Goal: Navigation & Orientation: Find specific page/section

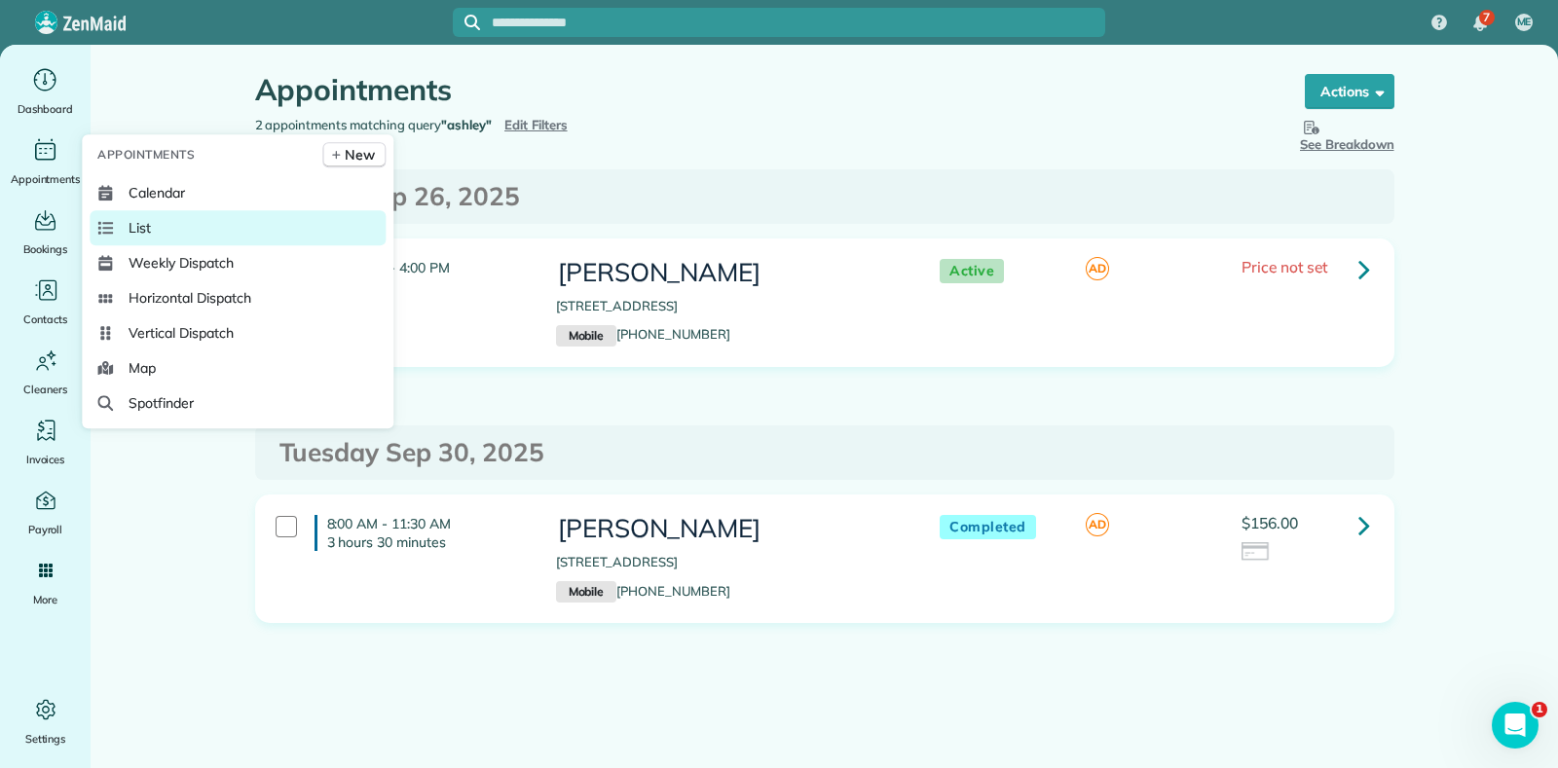
click at [129, 226] on span "List" at bounding box center [140, 227] width 22 height 19
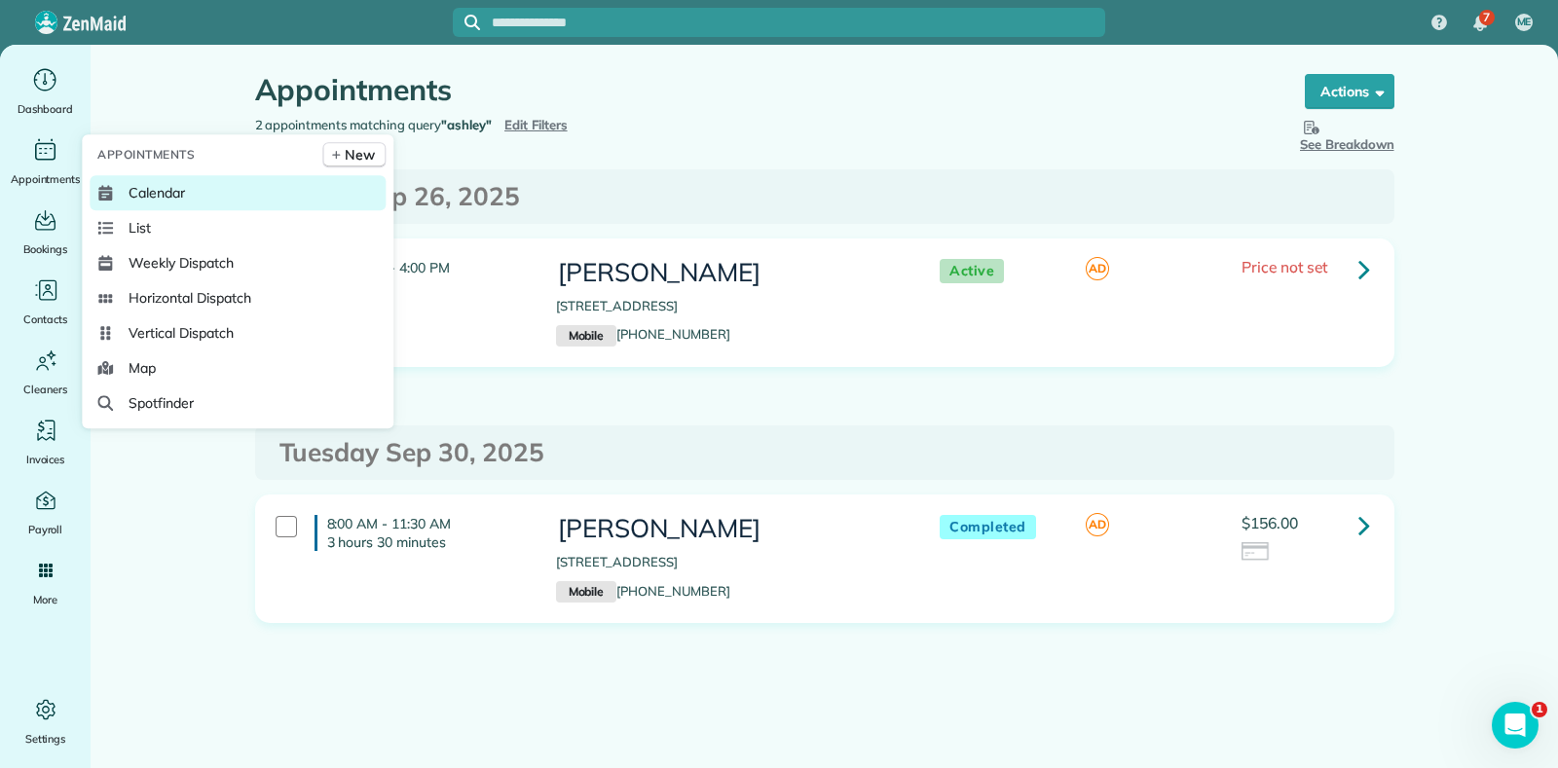
click at [123, 181] on link "Calendar" at bounding box center [238, 192] width 296 height 35
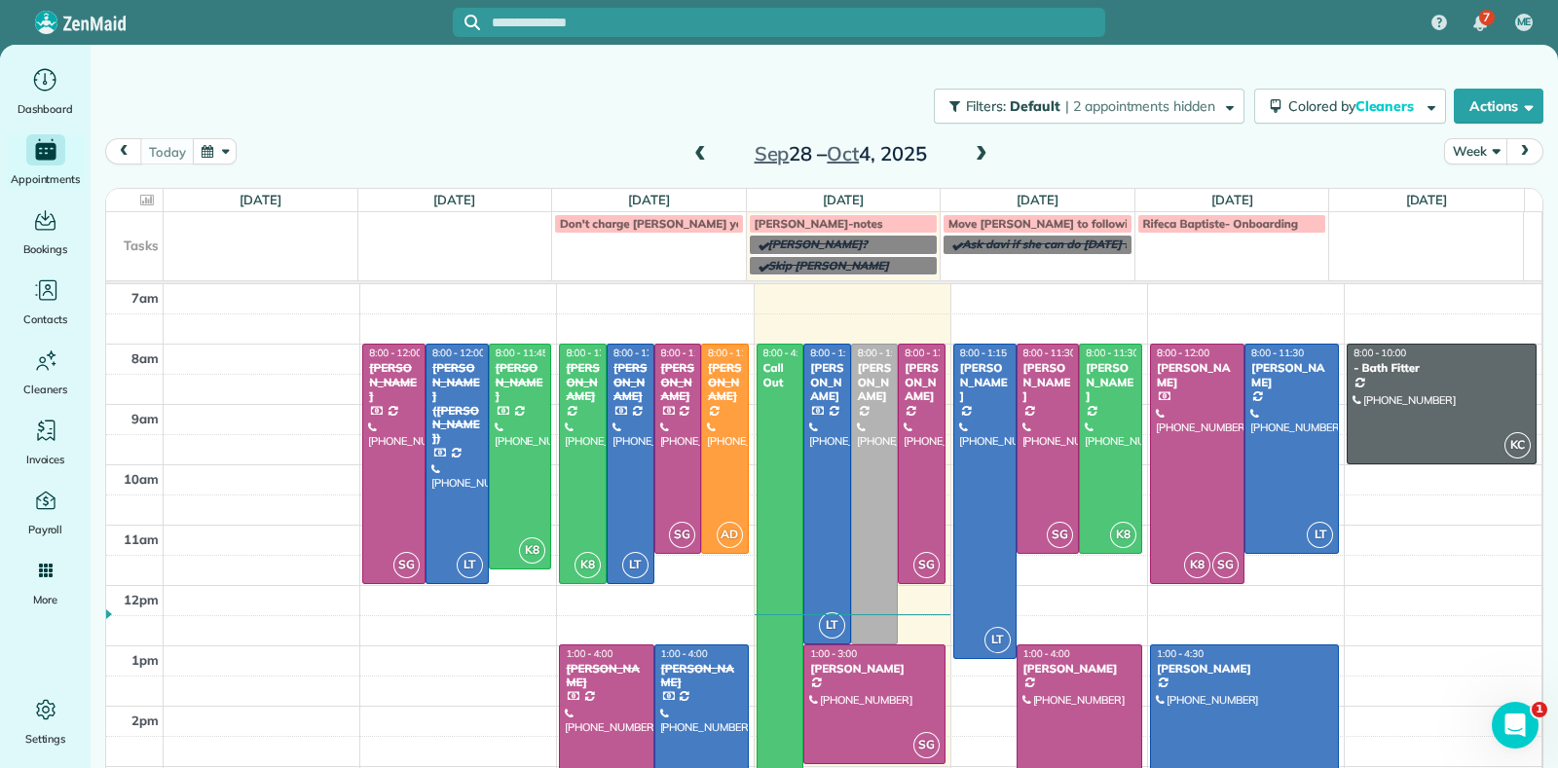
click at [689, 151] on span at bounding box center [699, 155] width 21 height 18
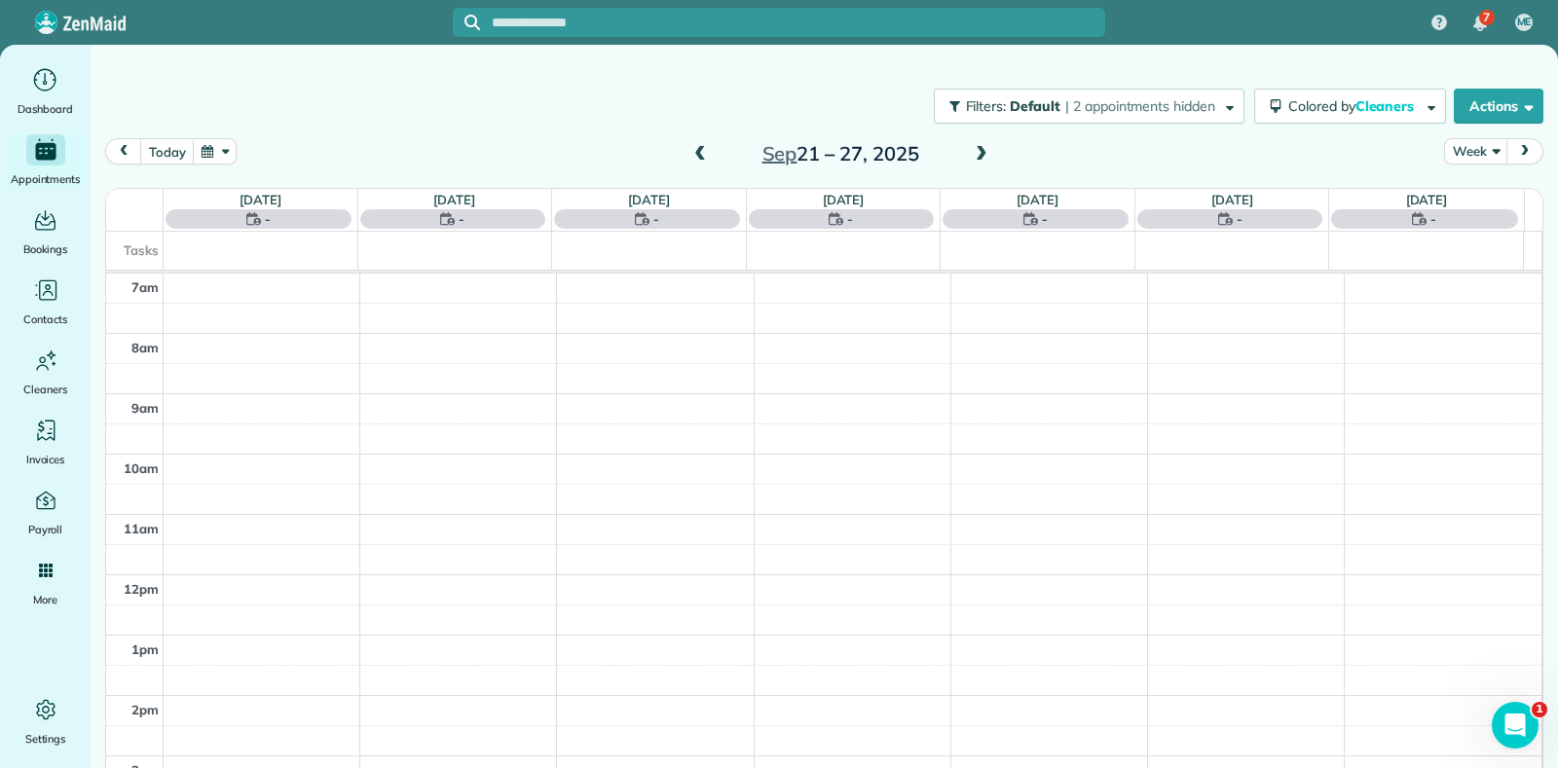
click at [689, 148] on span at bounding box center [699, 155] width 21 height 18
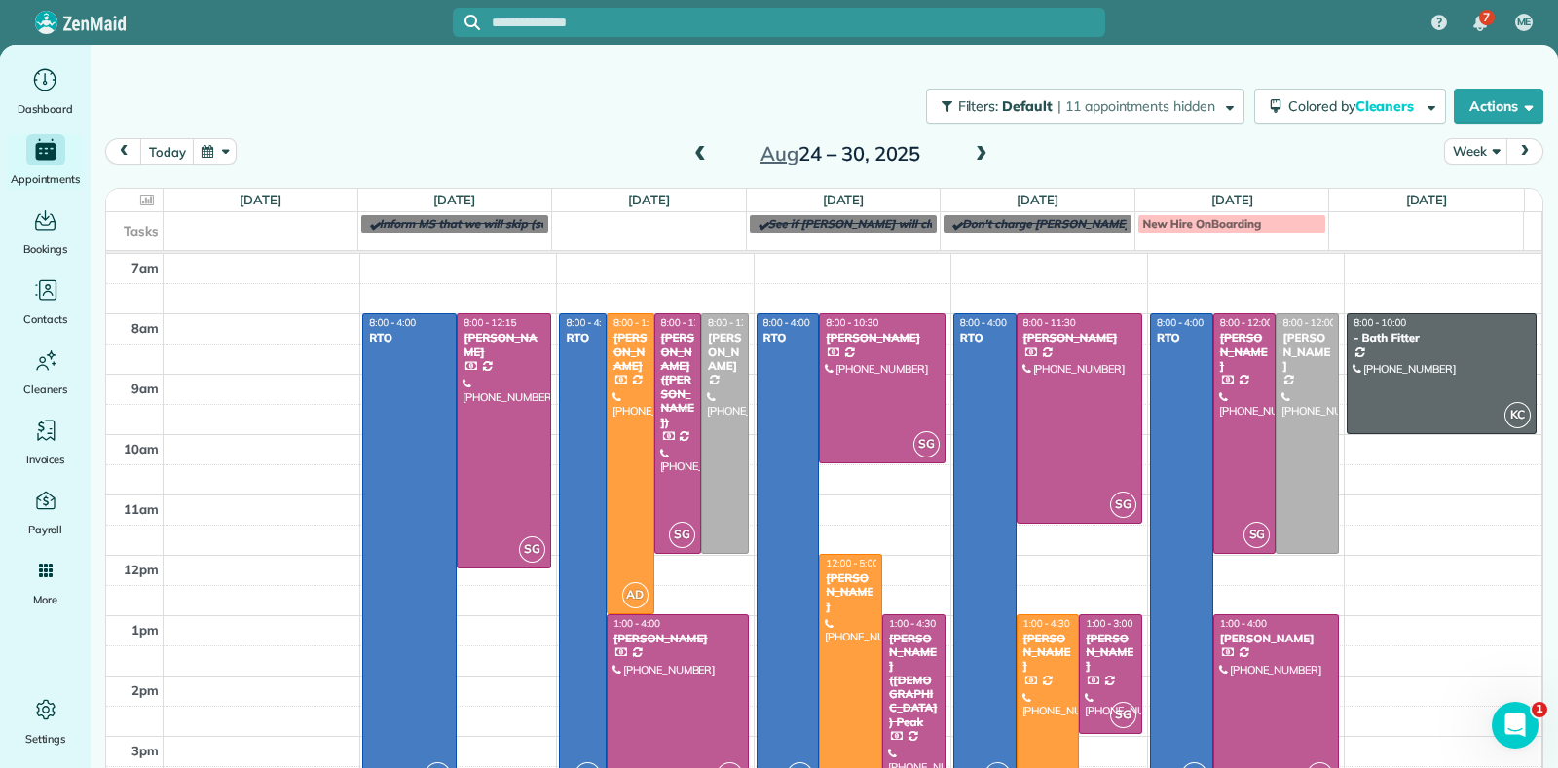
click at [949, 154] on h2 "[DATE] – [DATE]" at bounding box center [840, 153] width 243 height 21
click at [971, 153] on span at bounding box center [981, 155] width 21 height 18
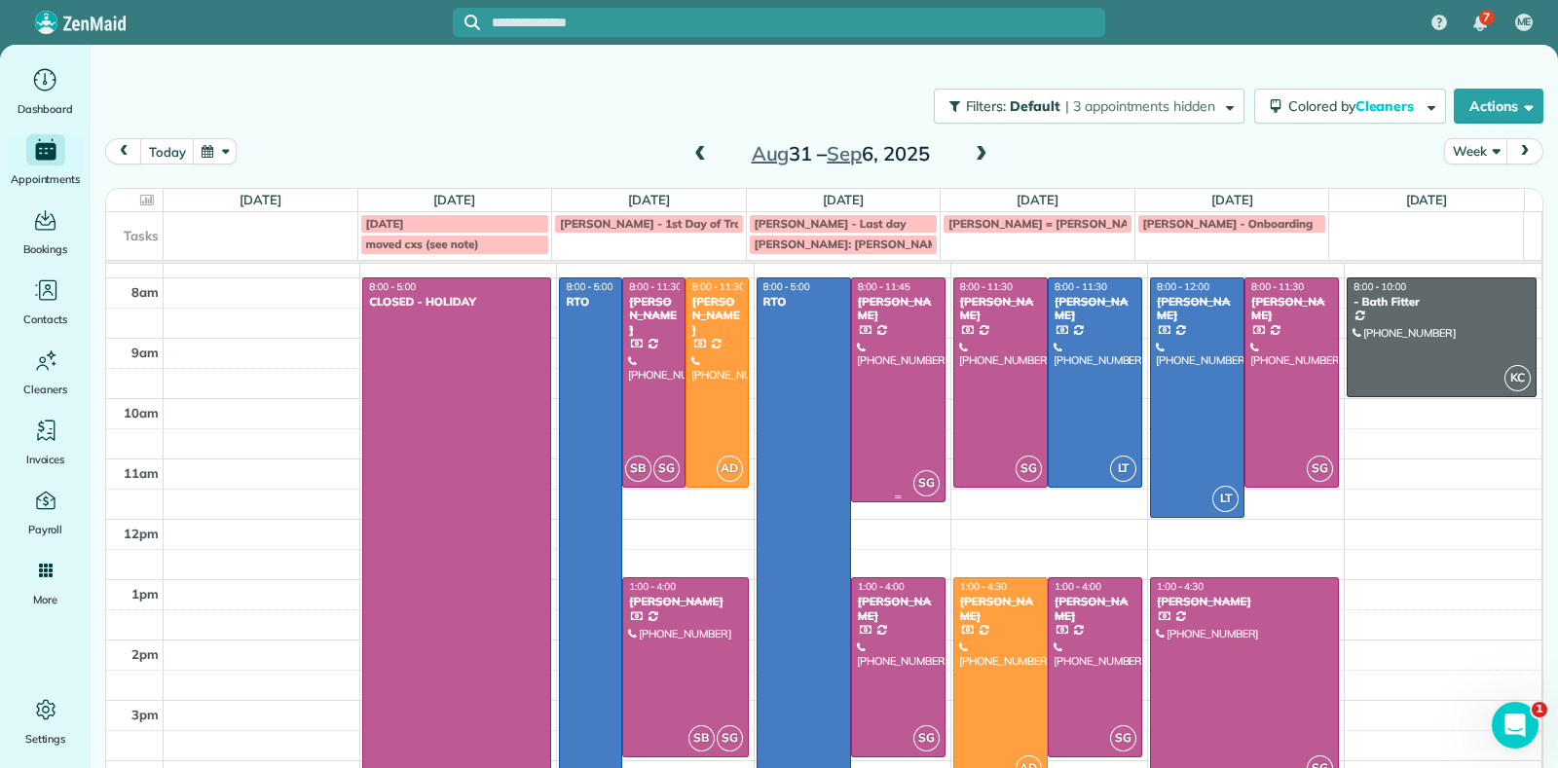
scroll to position [68, 0]
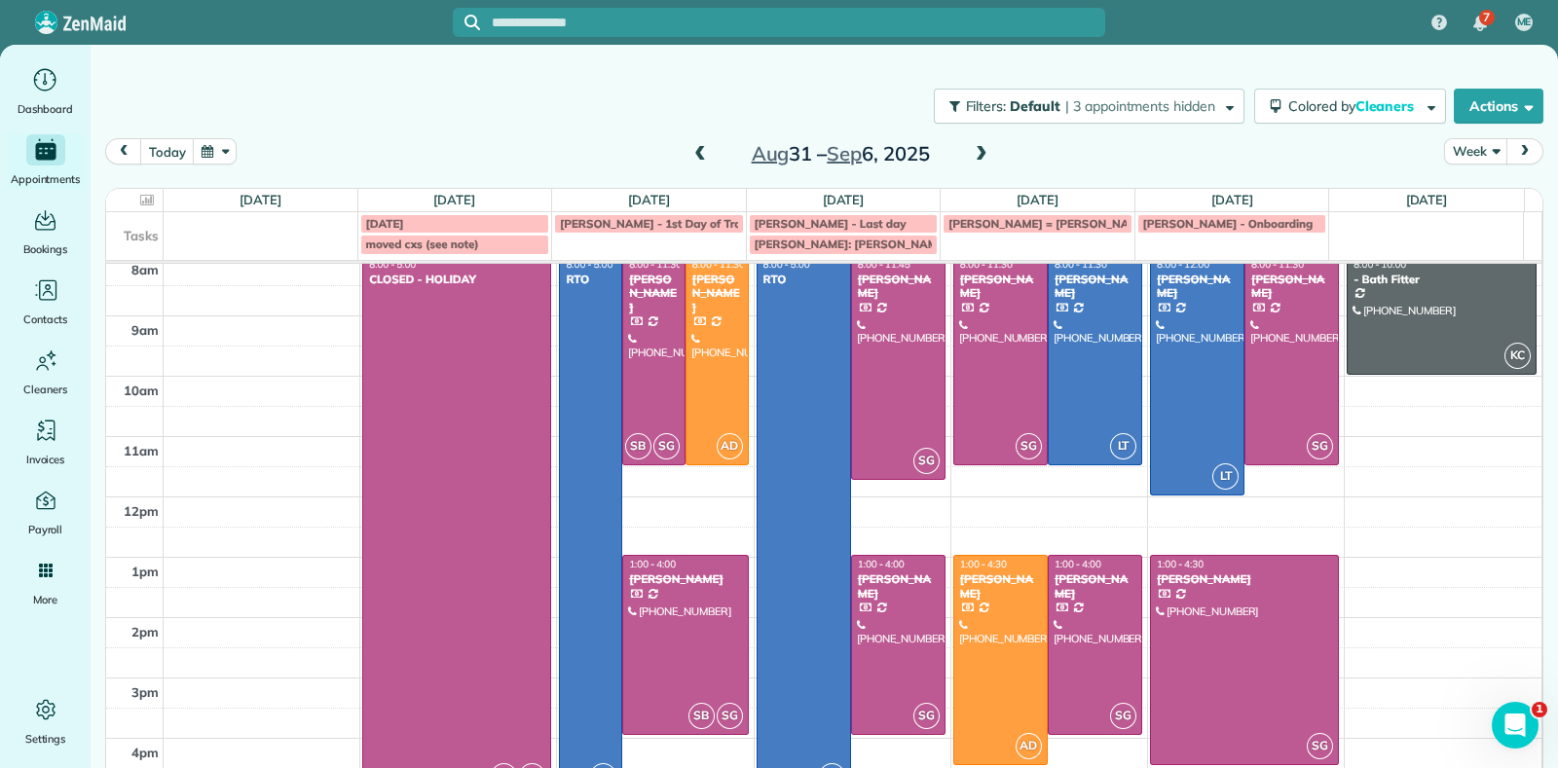
click at [691, 154] on span at bounding box center [699, 155] width 21 height 18
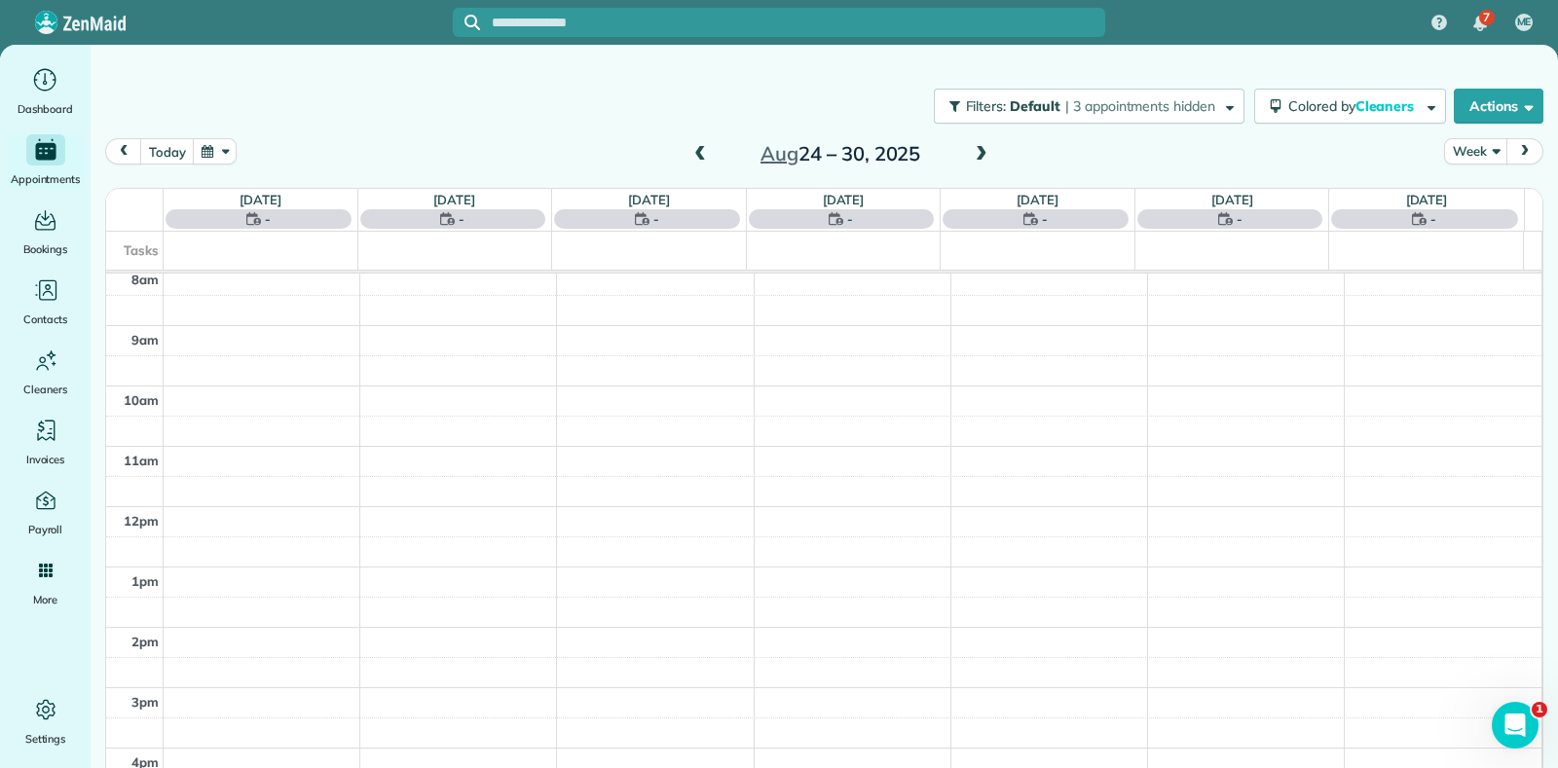
scroll to position [0, 0]
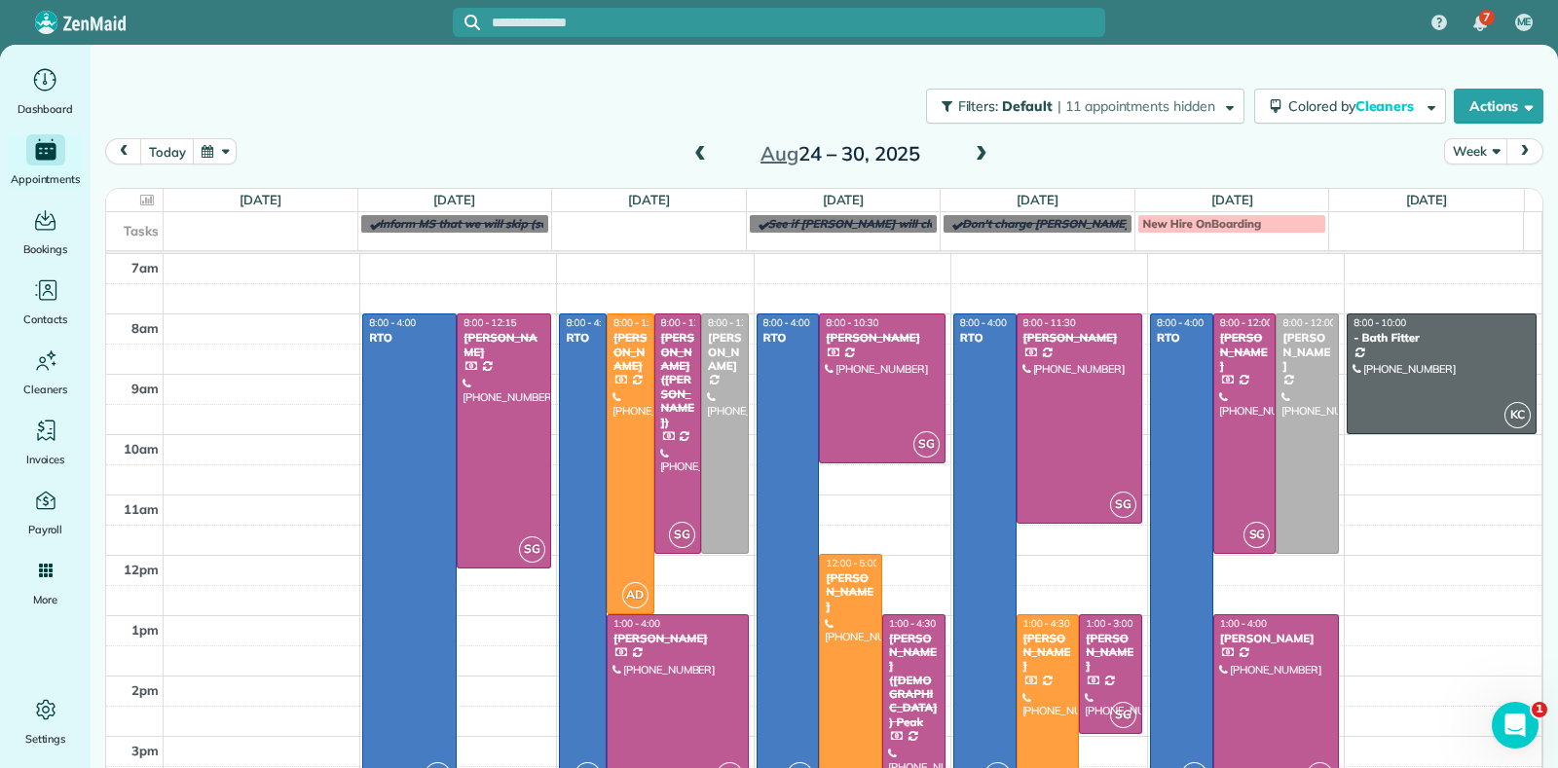
click at [691, 154] on span at bounding box center [699, 155] width 21 height 18
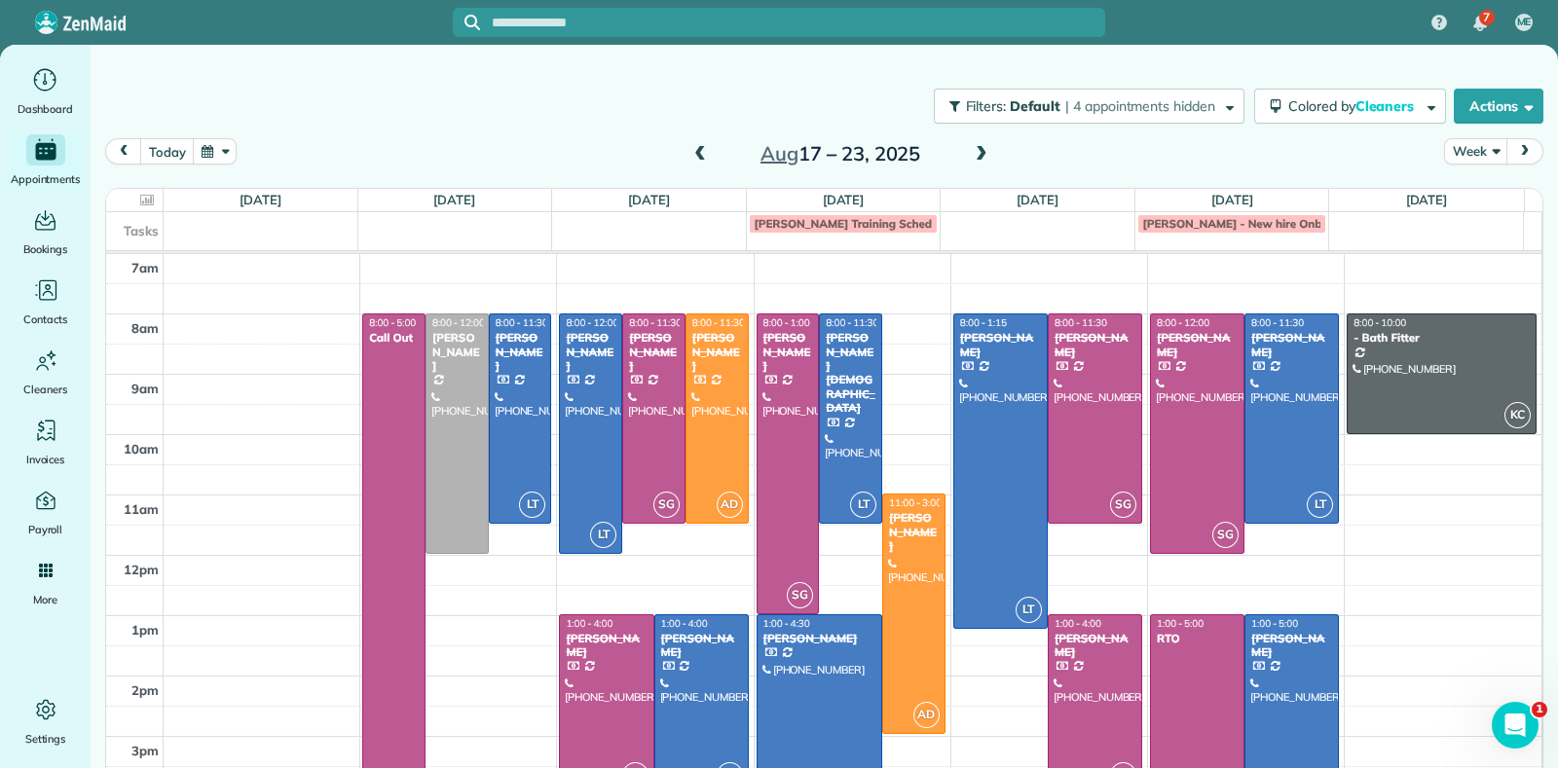
click at [691, 154] on span at bounding box center [699, 155] width 21 height 18
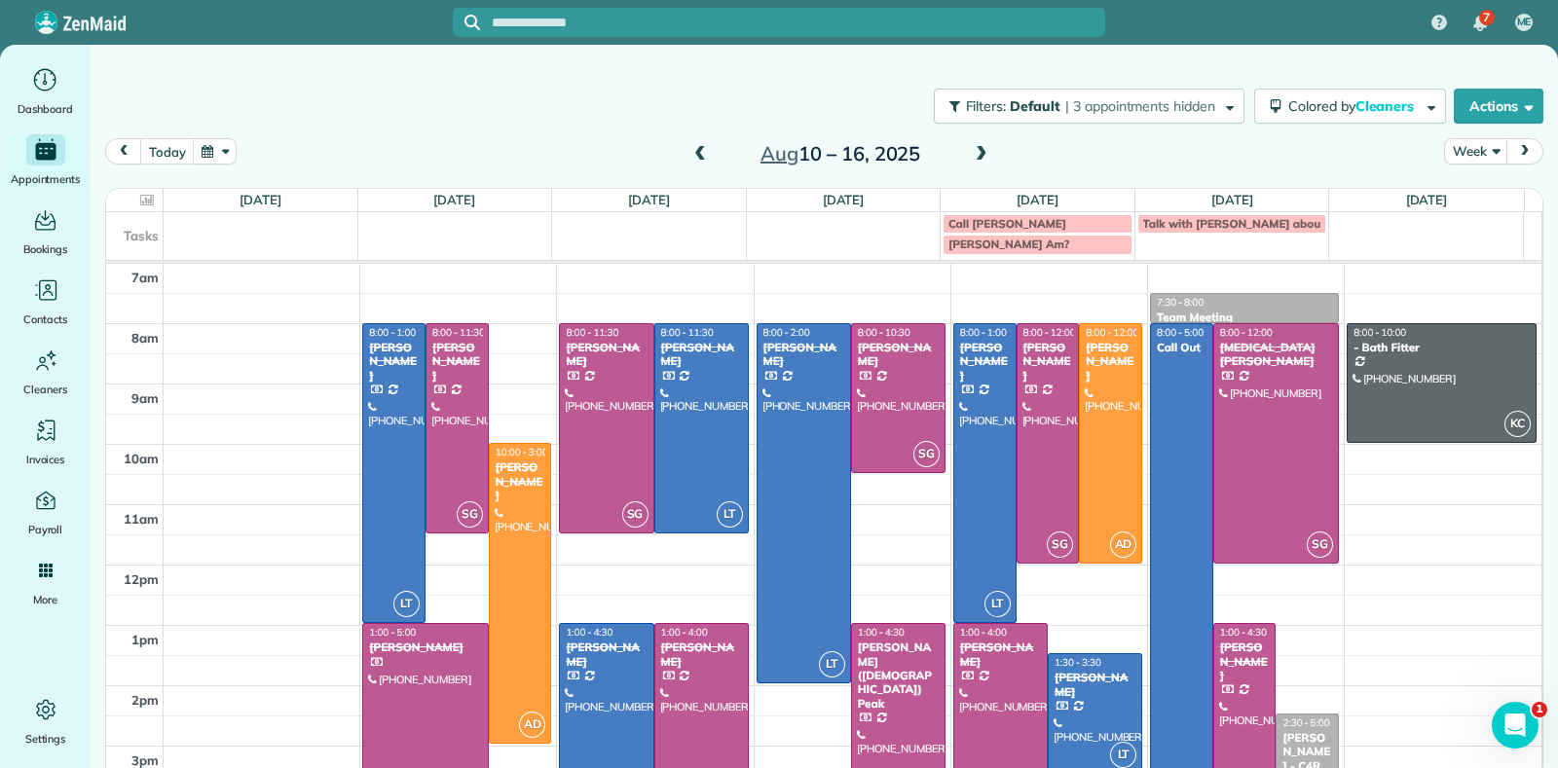
click at [974, 149] on span at bounding box center [981, 155] width 21 height 18
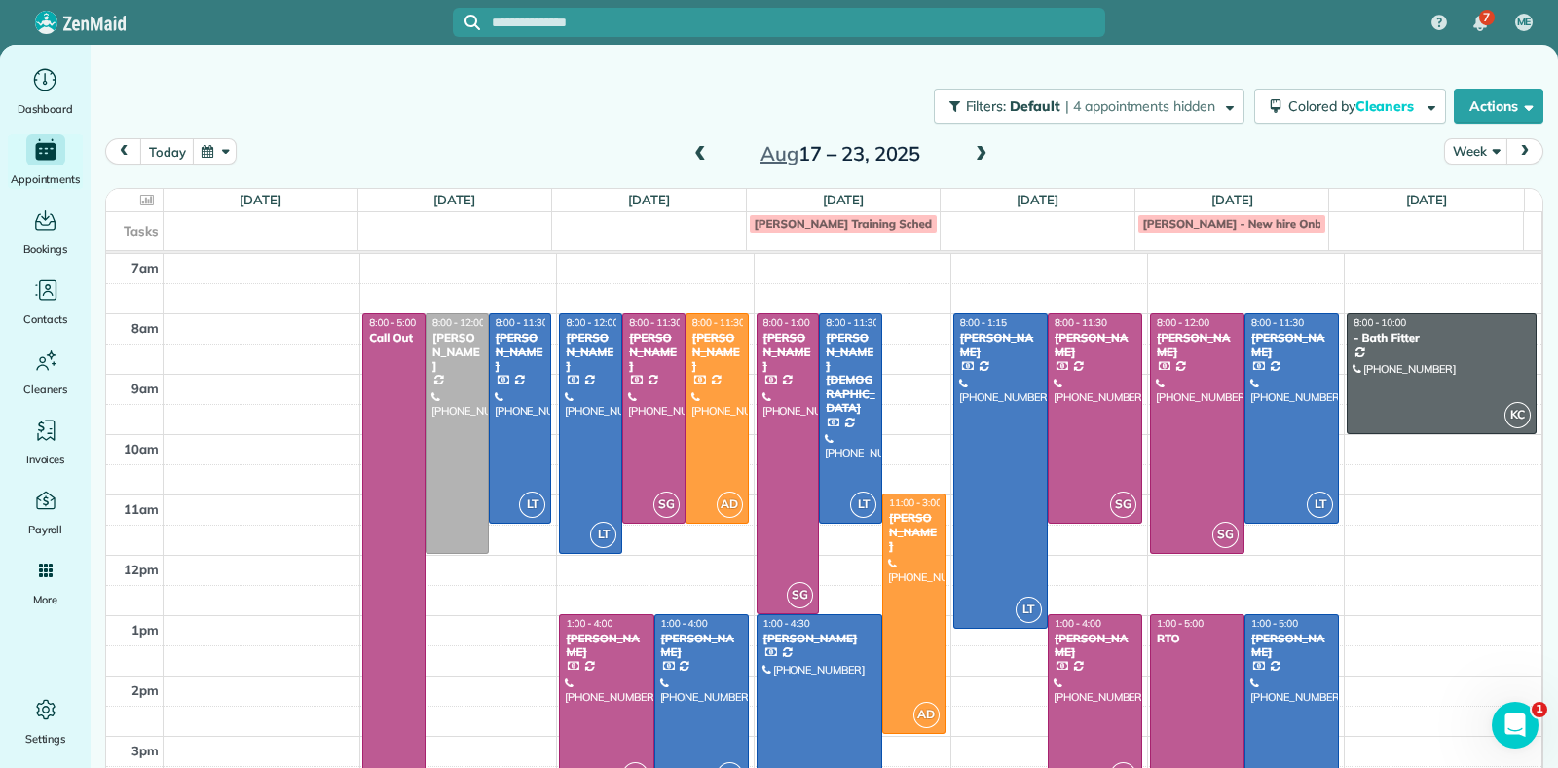
click at [971, 149] on span at bounding box center [981, 155] width 21 height 18
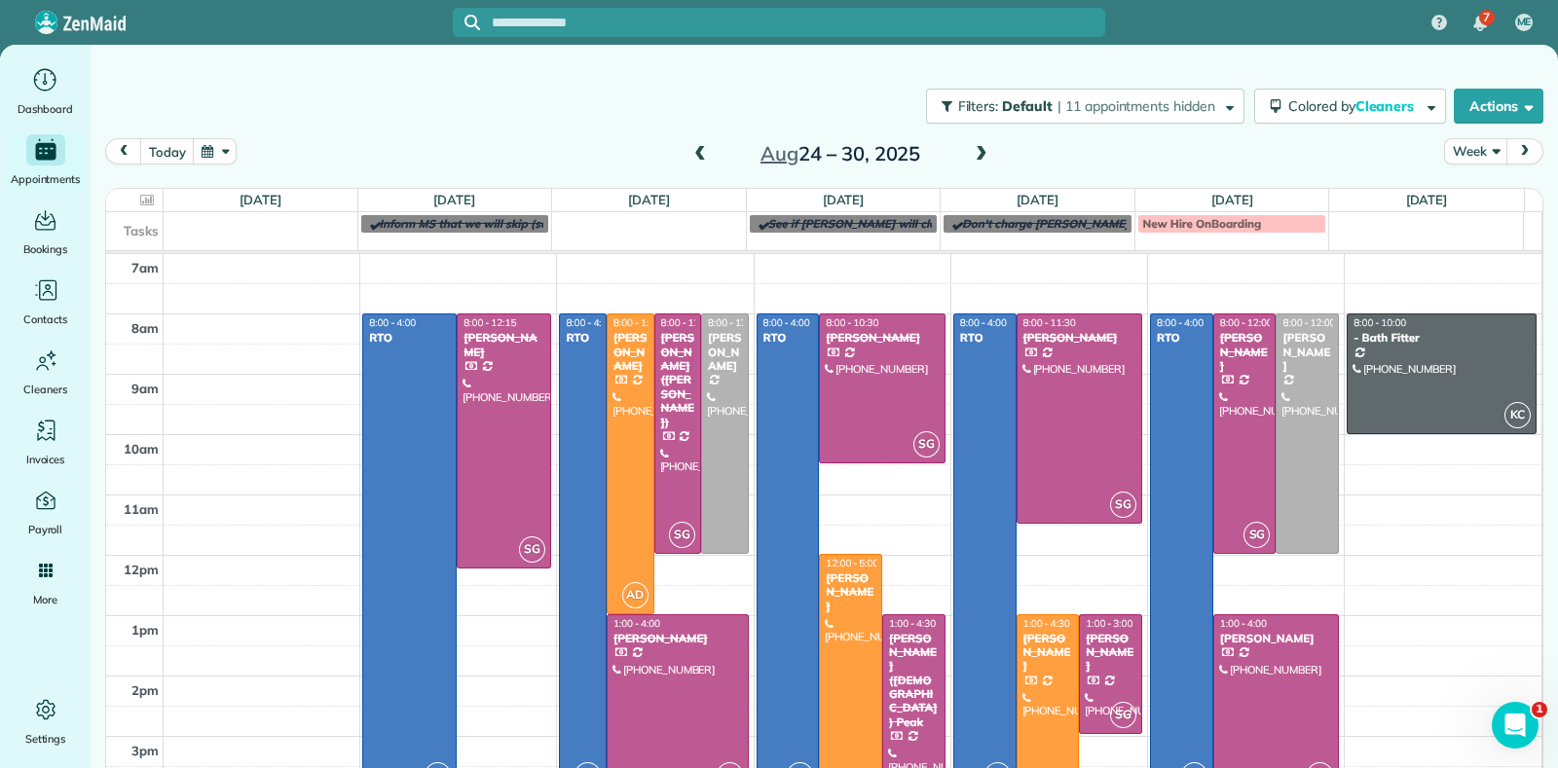
drag, startPoint x: 670, startPoint y: 151, endPoint x: 599, endPoint y: 129, distance: 74.5
click at [615, 134] on div "Filters: Default | 11 appointments hidden Colored by Cleaners Color by Cleaner …" at bounding box center [824, 403] width 1467 height 716
click at [971, 153] on span at bounding box center [981, 155] width 21 height 18
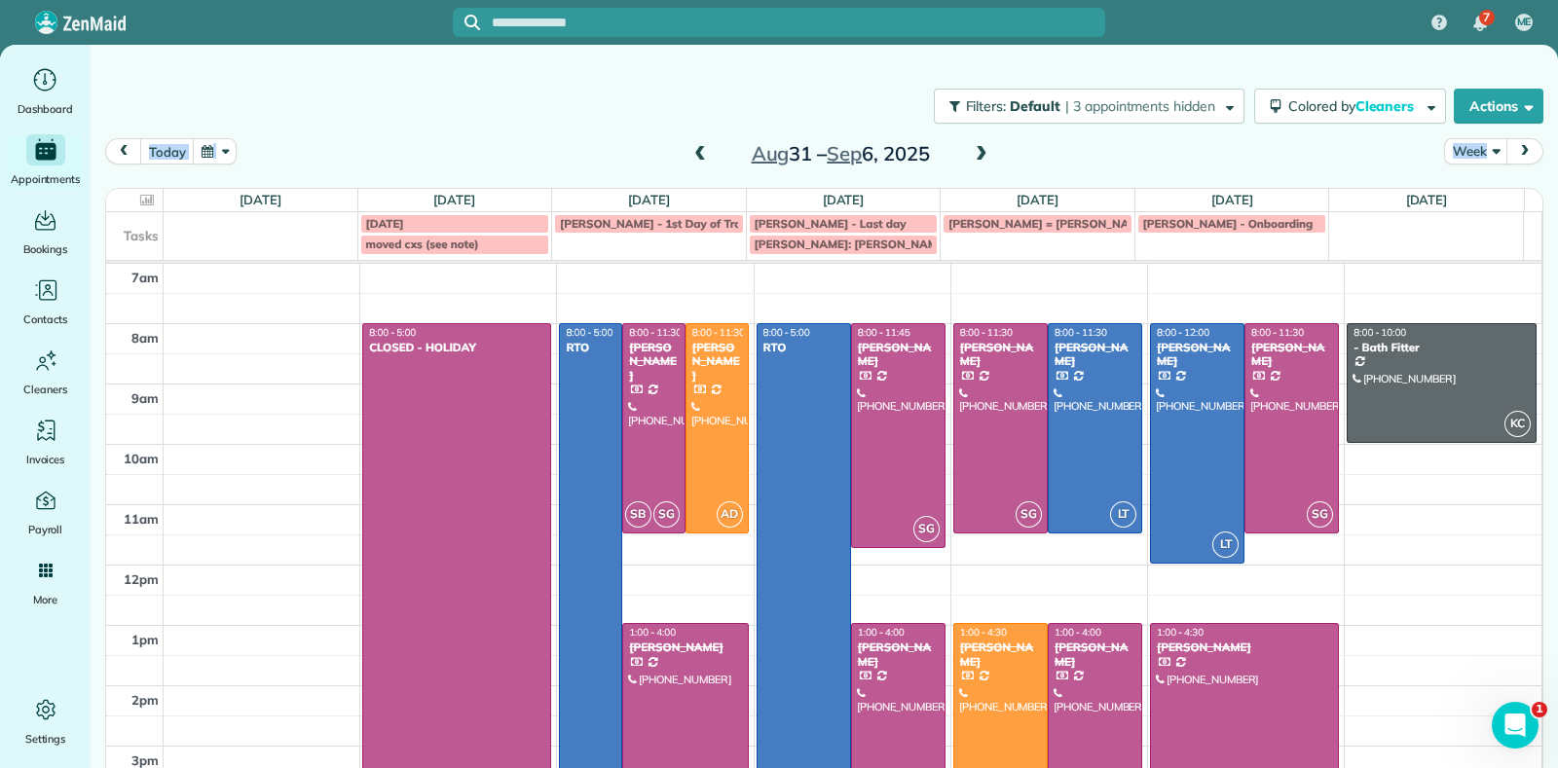
click at [971, 147] on span at bounding box center [981, 155] width 21 height 18
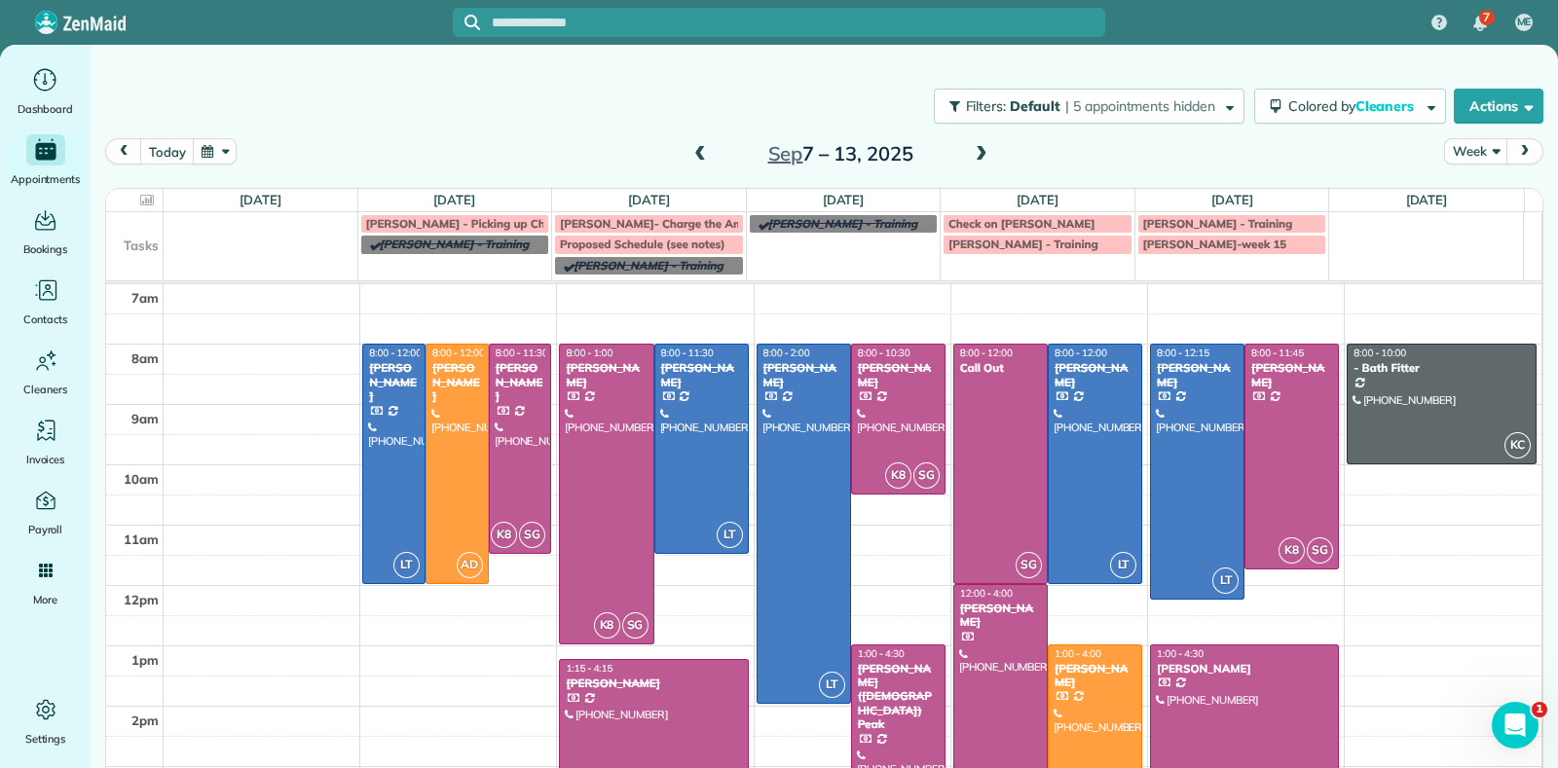
click at [602, 32] on div at bounding box center [779, 22] width 652 height 29
click at [715, 18] on input "text" at bounding box center [798, 23] width 613 height 15
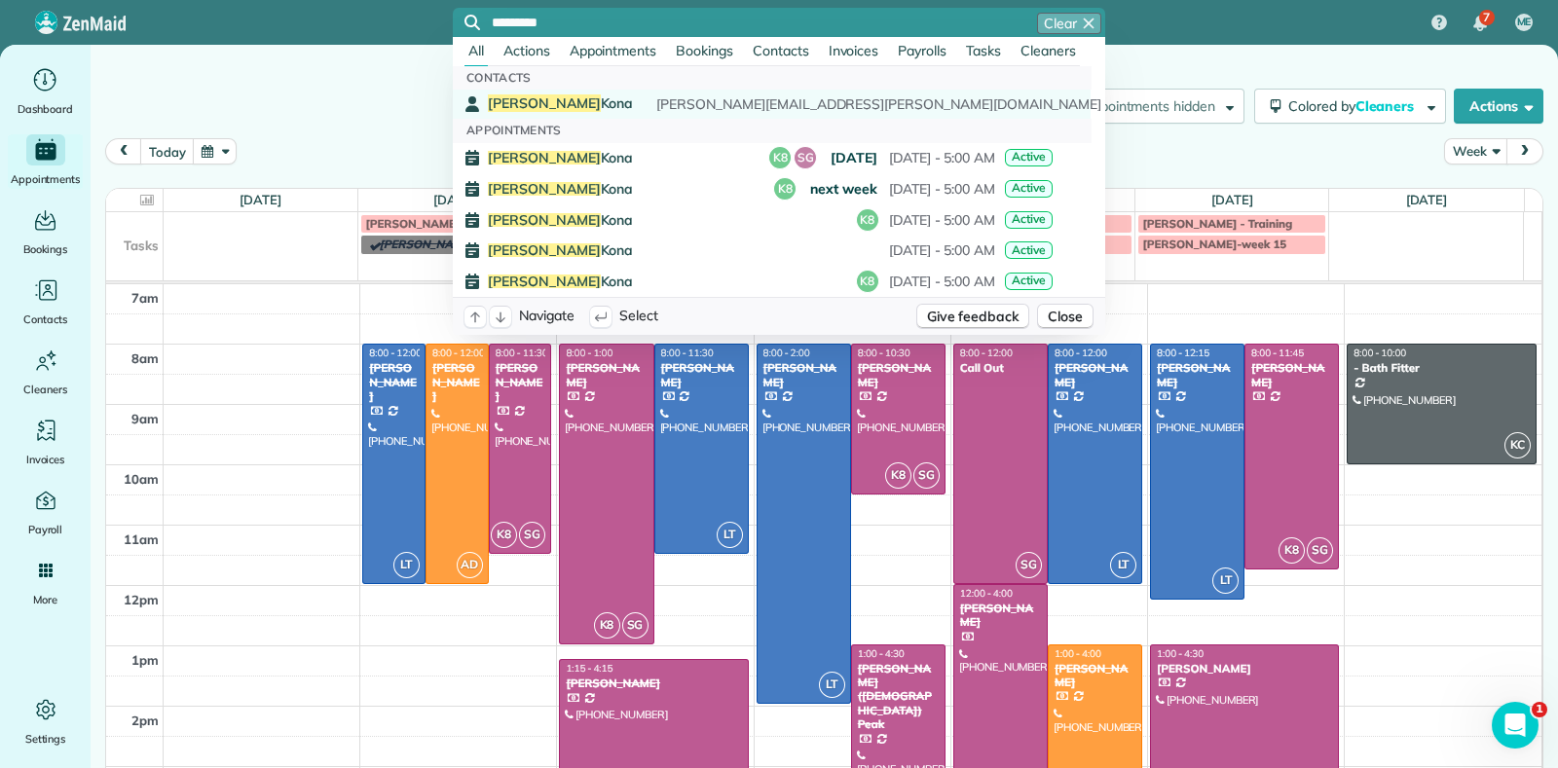
type input "*********"
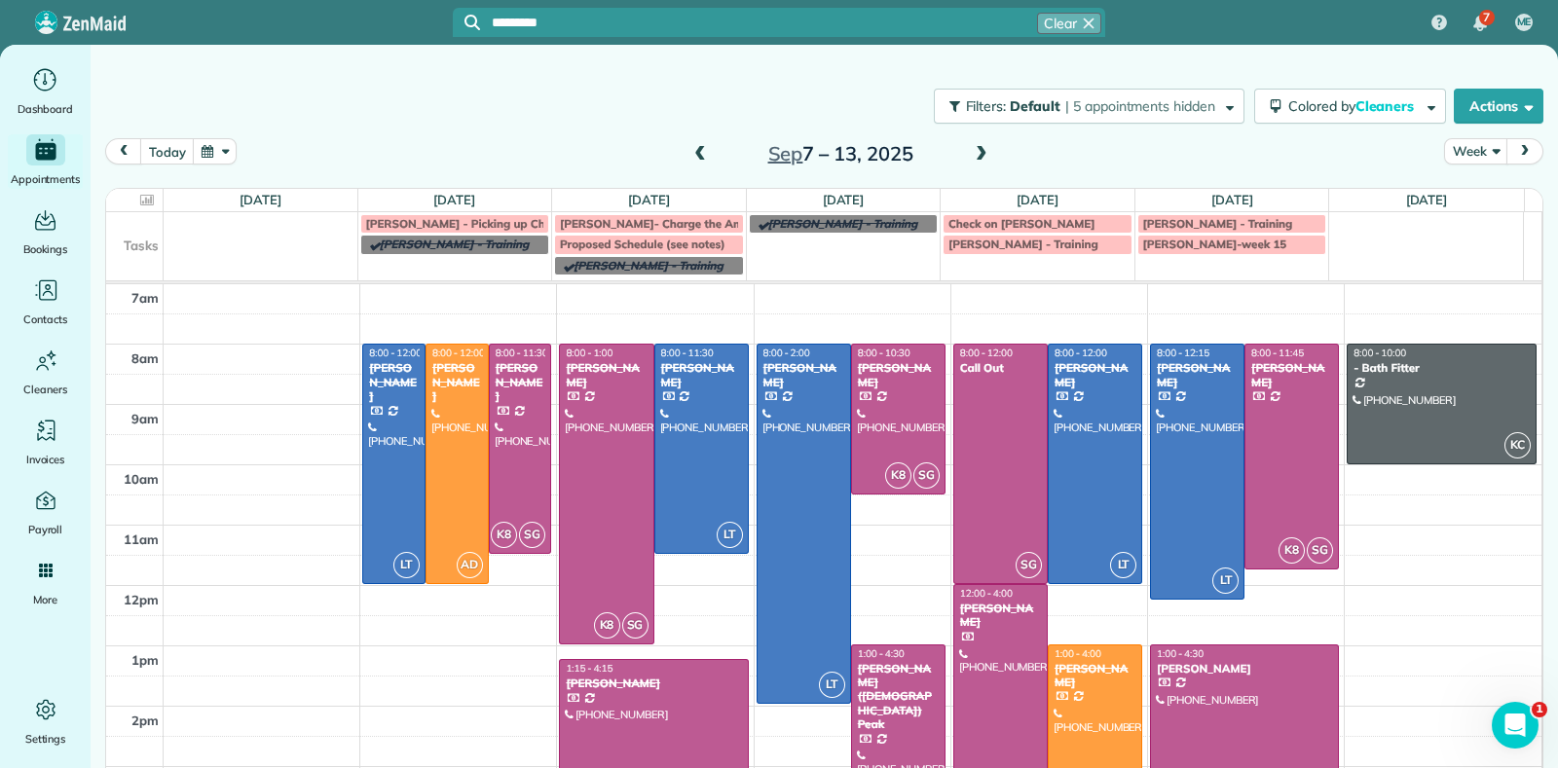
click at [584, 99] on span "[PERSON_NAME]" at bounding box center [560, 103] width 145 height 18
